Goal: Communication & Community: Participate in discussion

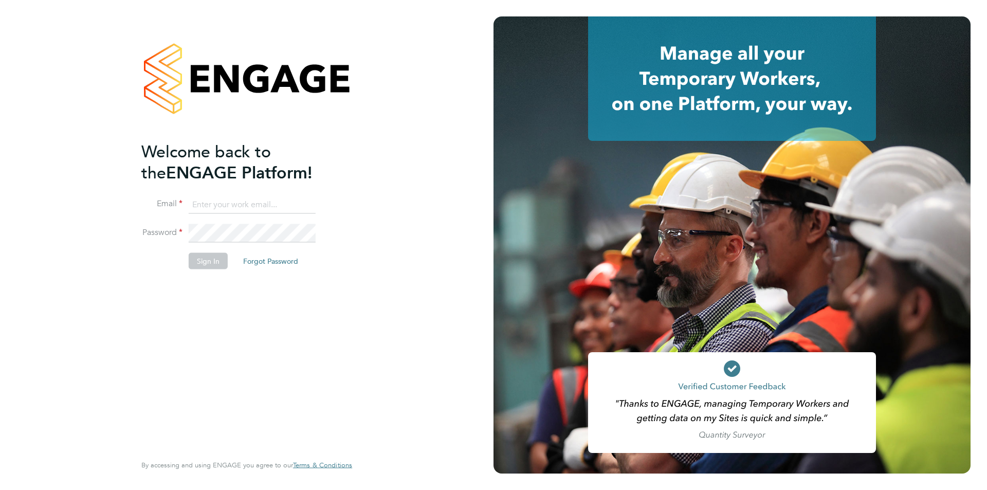
click at [220, 206] on input at bounding box center [252, 204] width 127 height 19
type input "[EMAIL_ADDRESS][DOMAIN_NAME]"
click at [214, 258] on button "Sign In" at bounding box center [208, 260] width 39 height 16
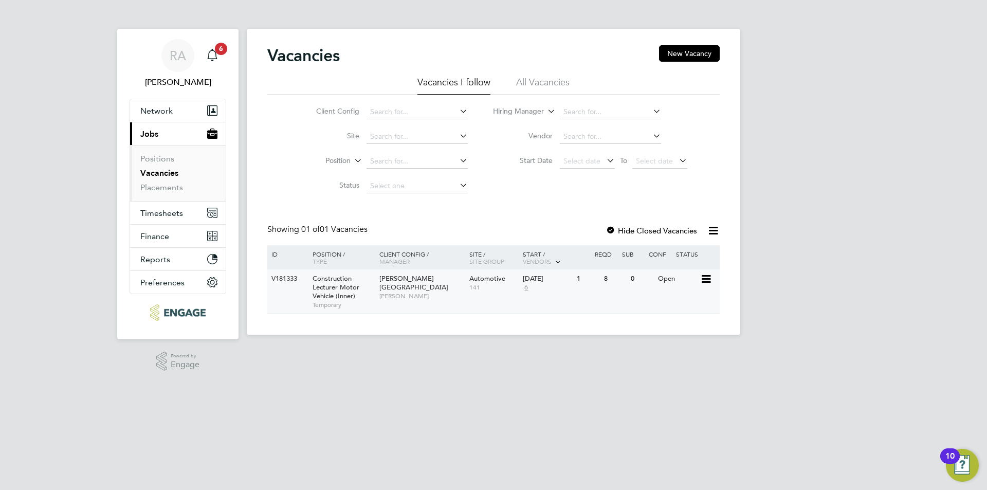
click at [661, 278] on div "Open" at bounding box center [677, 278] width 45 height 19
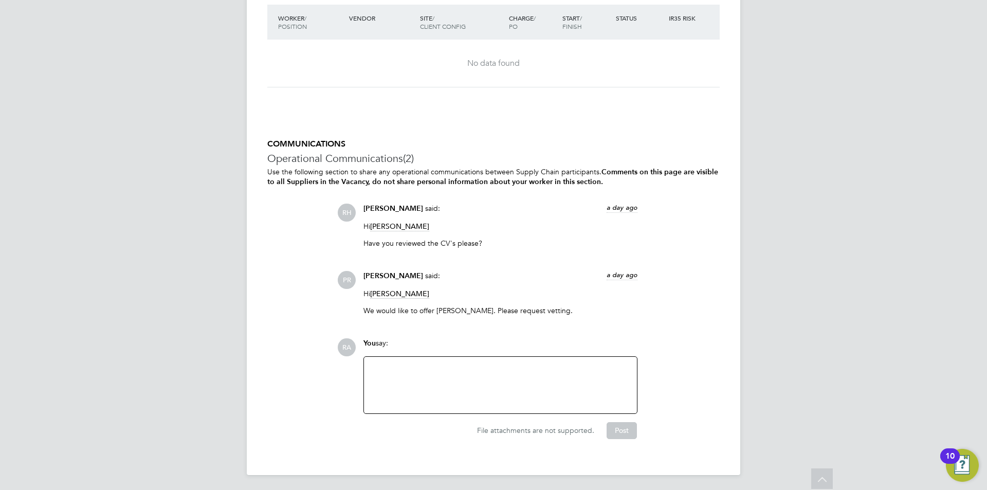
click at [425, 371] on div at bounding box center [500, 385] width 261 height 44
click at [624, 431] on button "Post" at bounding box center [622, 430] width 30 height 16
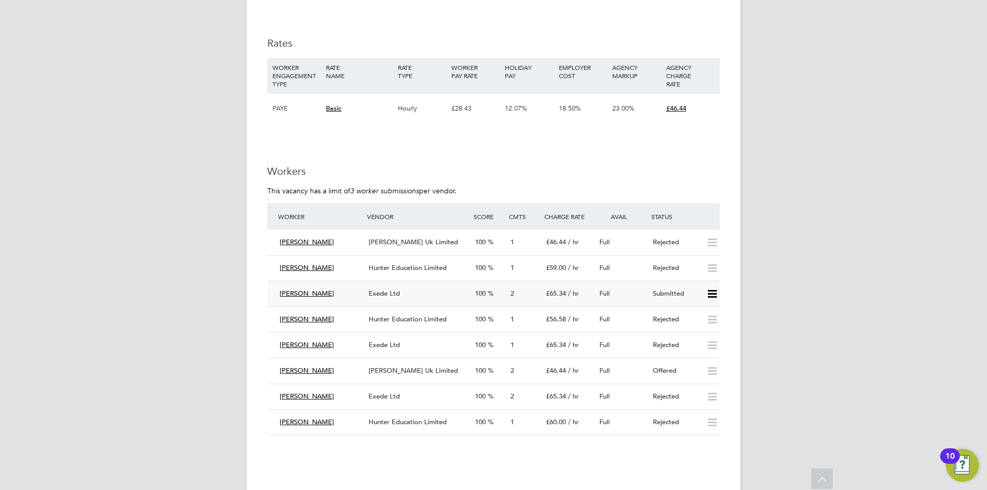
click at [715, 291] on icon at bounding box center [712, 294] width 13 height 8
click at [312, 369] on span "Mohamed Sharif" at bounding box center [307, 370] width 54 height 9
click at [392, 411] on span "07958483925" at bounding box center [382, 409] width 112 height 9
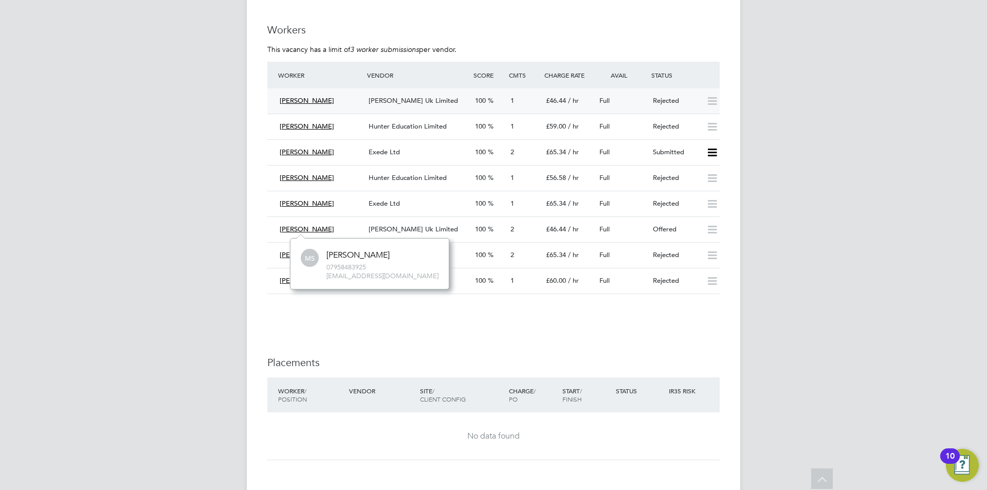
scroll to position [1944, 0]
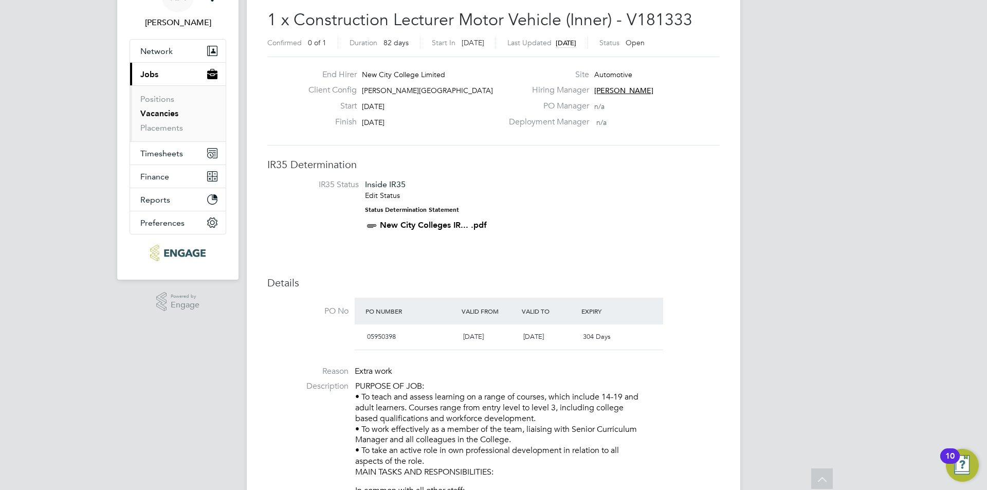
scroll to position [0, 0]
